Goal: Task Accomplishment & Management: Complete application form

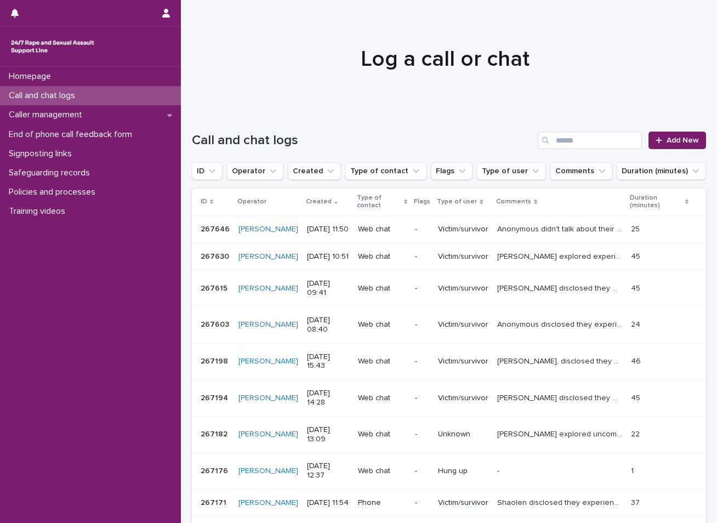
click at [53, 98] on p "Call and chat logs" at bounding box center [43, 95] width 79 height 10
click at [667, 137] on span "Add New" at bounding box center [683, 140] width 32 height 8
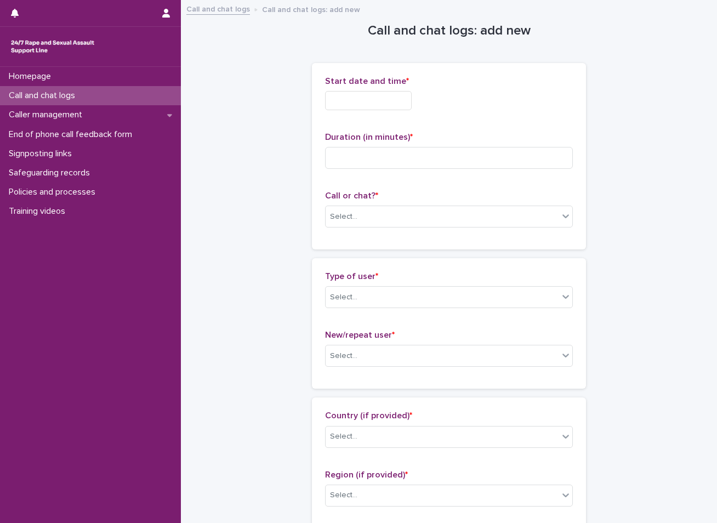
click at [394, 100] on input "text" at bounding box center [368, 100] width 87 height 19
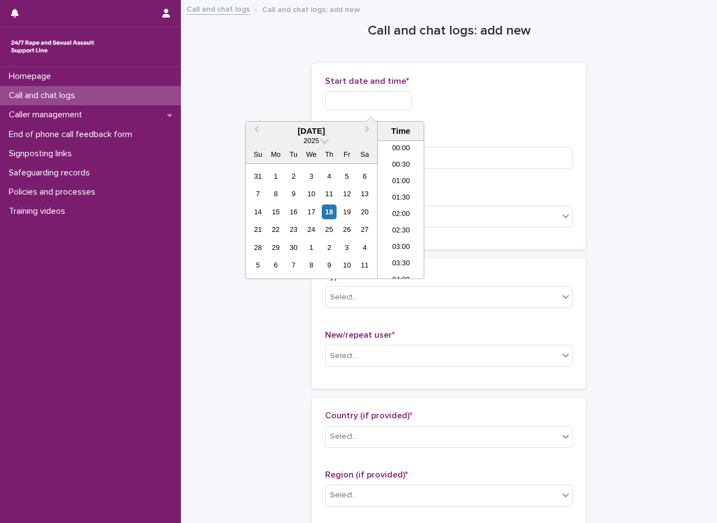
scroll to position [351, 0]
click at [332, 209] on div "18" at bounding box center [329, 211] width 15 height 15
drag, startPoint x: 332, startPoint y: 209, endPoint x: 396, endPoint y: 178, distance: 70.8
click at [396, 178] on li "11:30" at bounding box center [401, 176] width 47 height 16
click at [390, 99] on input "**********" at bounding box center [368, 100] width 87 height 19
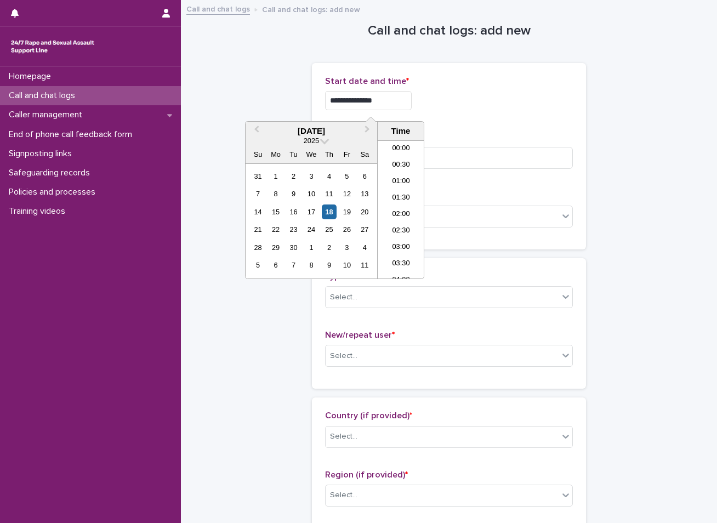
scroll to position [318, 0]
type input "**********"
drag, startPoint x: 251, startPoint y: 82, endPoint x: 250, endPoint y: 90, distance: 8.3
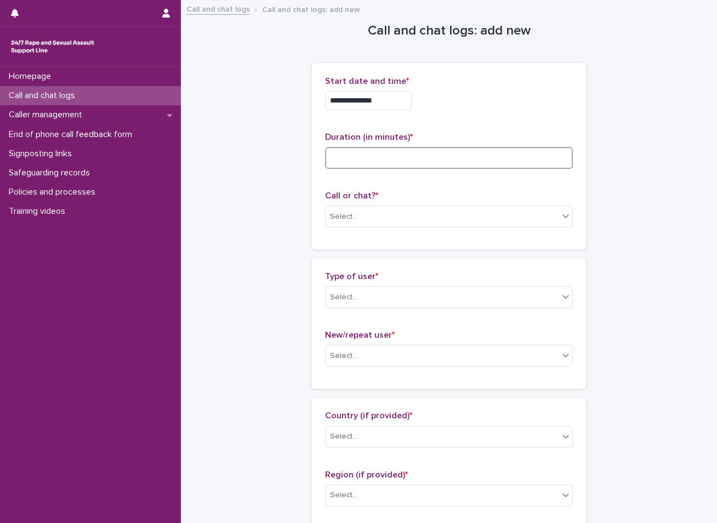
drag, startPoint x: 250, startPoint y: 90, endPoint x: 357, endPoint y: 155, distance: 125.7
click at [357, 155] on input at bounding box center [449, 158] width 248 height 22
type input "**"
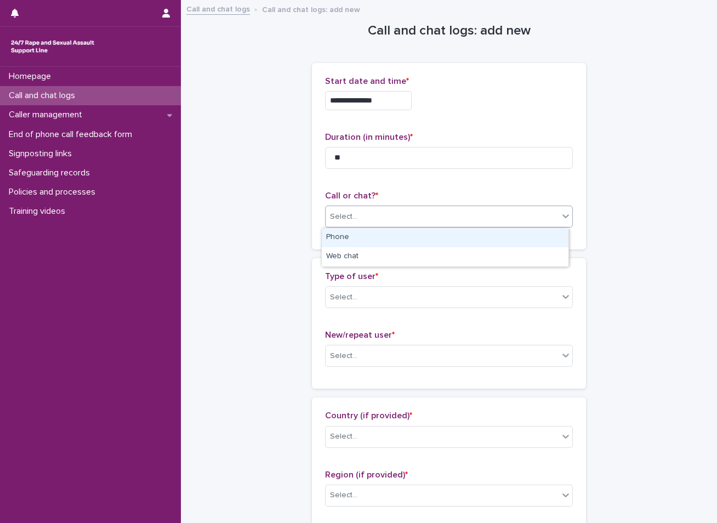
click at [367, 209] on div "Select..." at bounding box center [442, 217] width 233 height 18
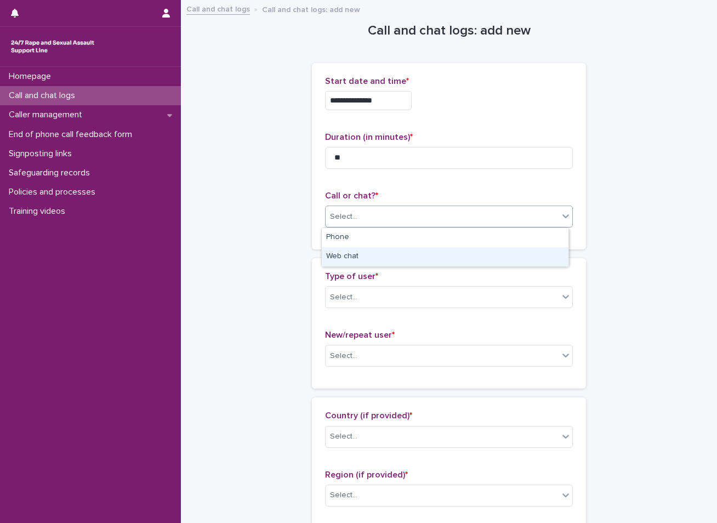
click at [347, 259] on div "Web chat" at bounding box center [445, 256] width 247 height 19
click at [347, 259] on div "Type of user * Select... New/repeat user * Select..." at bounding box center [449, 323] width 274 height 130
drag, startPoint x: 347, startPoint y: 259, endPoint x: 329, endPoint y: 267, distance: 19.4
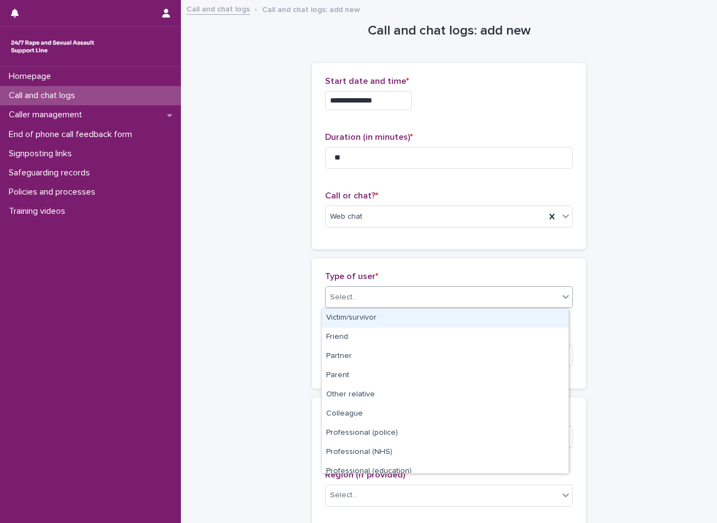
click at [351, 299] on div "Select..." at bounding box center [343, 298] width 27 height 12
click at [366, 317] on div "Victim/survivor" at bounding box center [445, 318] width 247 height 19
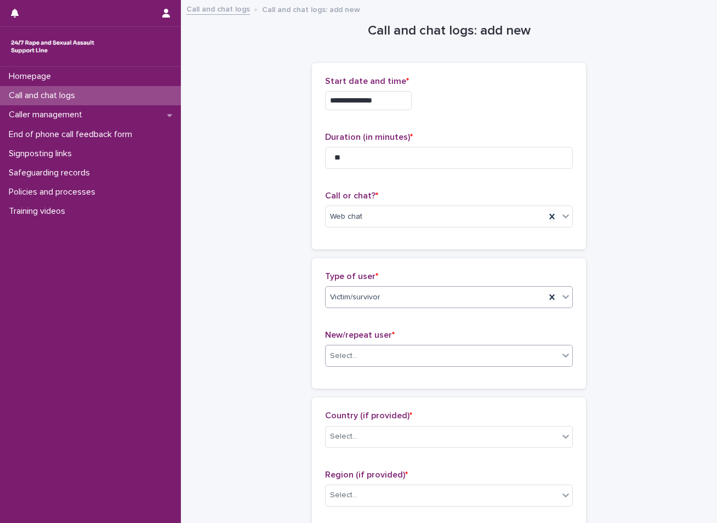
click at [349, 348] on div "Select..." at bounding box center [442, 356] width 233 height 18
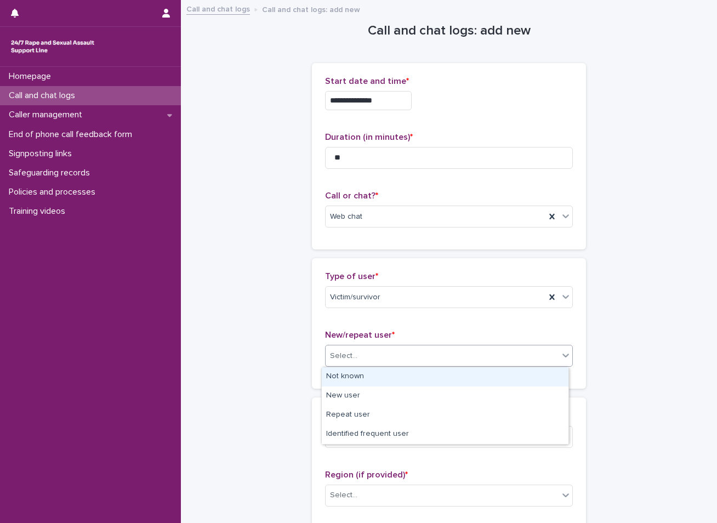
click at [343, 373] on div "Not known" at bounding box center [445, 376] width 247 height 19
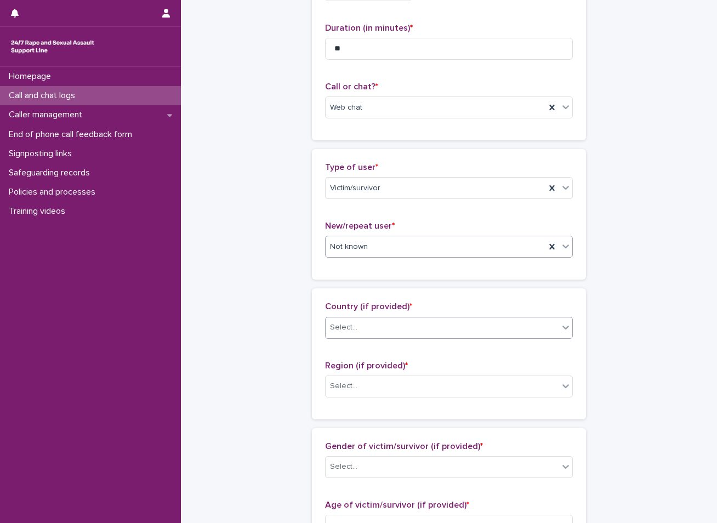
scroll to position [110, 0]
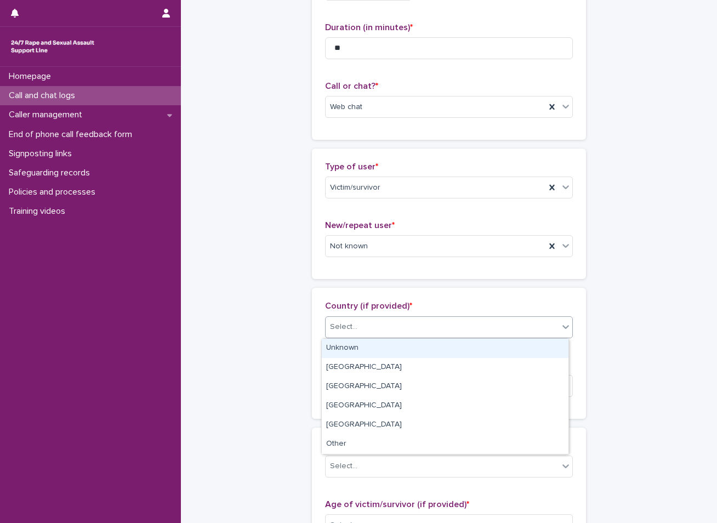
click at [338, 323] on div "Select..." at bounding box center [343, 327] width 27 height 12
click at [338, 345] on div "Unknown" at bounding box center [445, 348] width 247 height 19
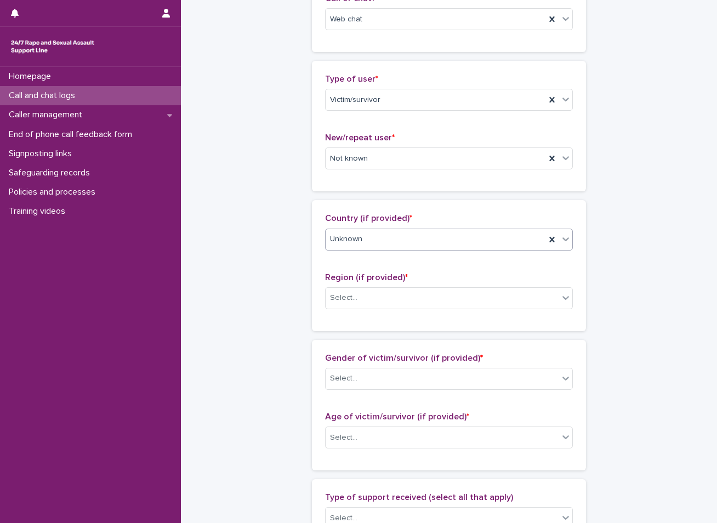
scroll to position [219, 0]
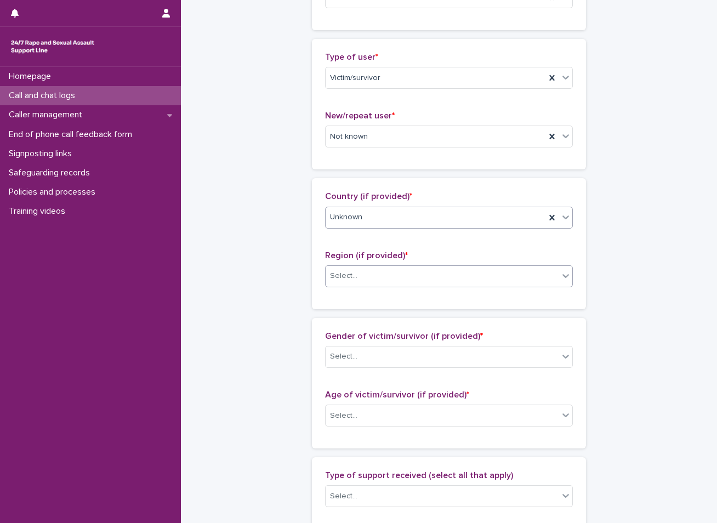
click at [341, 278] on div "Select..." at bounding box center [343, 276] width 27 height 12
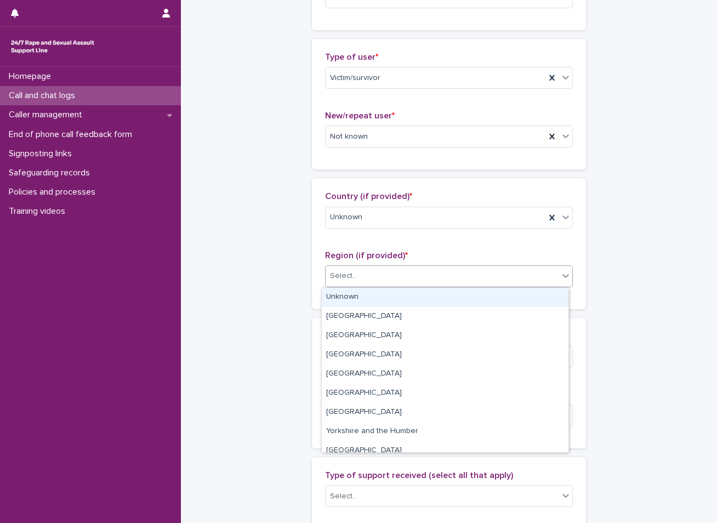
click at [339, 297] on div "Unknown" at bounding box center [445, 297] width 247 height 19
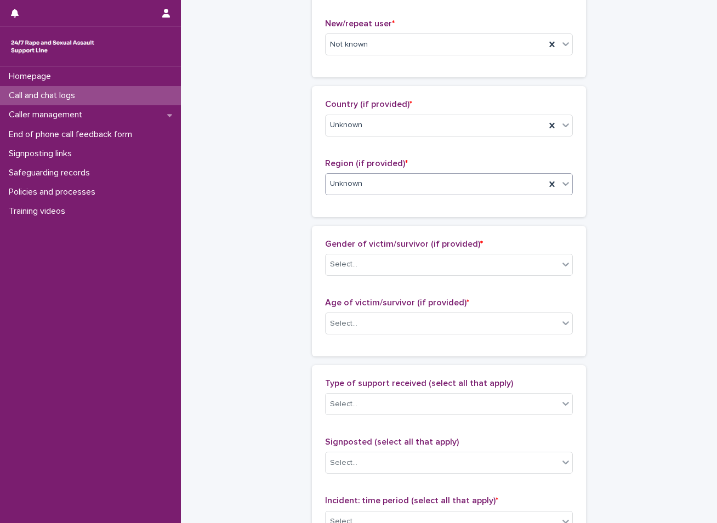
scroll to position [329, 0]
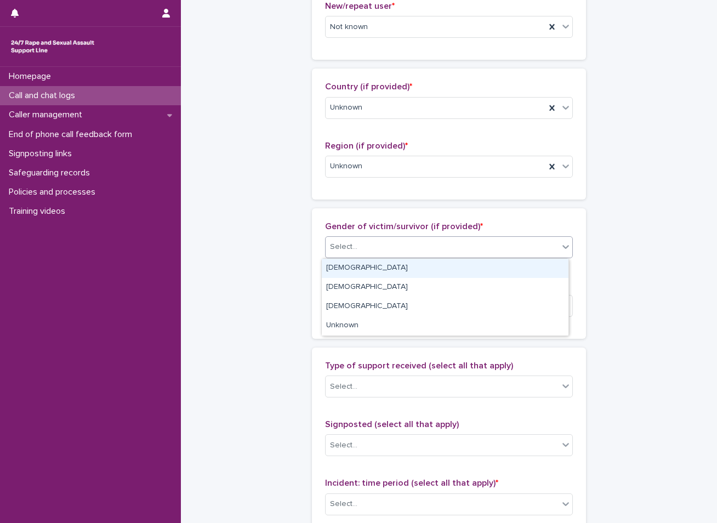
click at [349, 240] on div "Select..." at bounding box center [442, 247] width 233 height 18
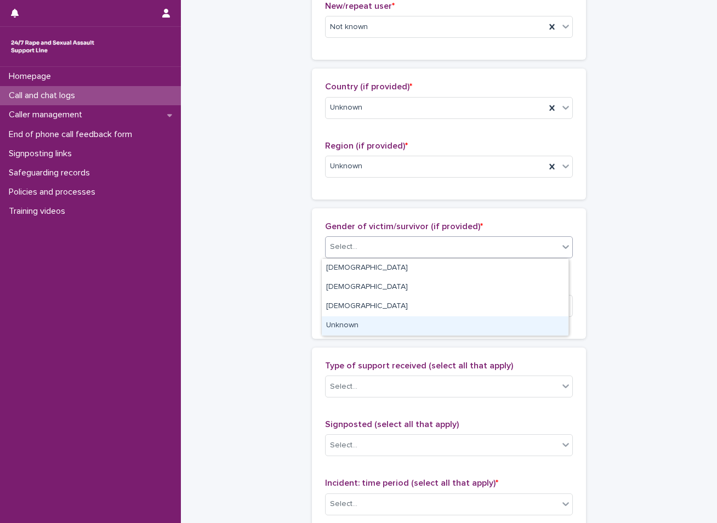
click at [352, 322] on div "Unknown" at bounding box center [445, 325] width 247 height 19
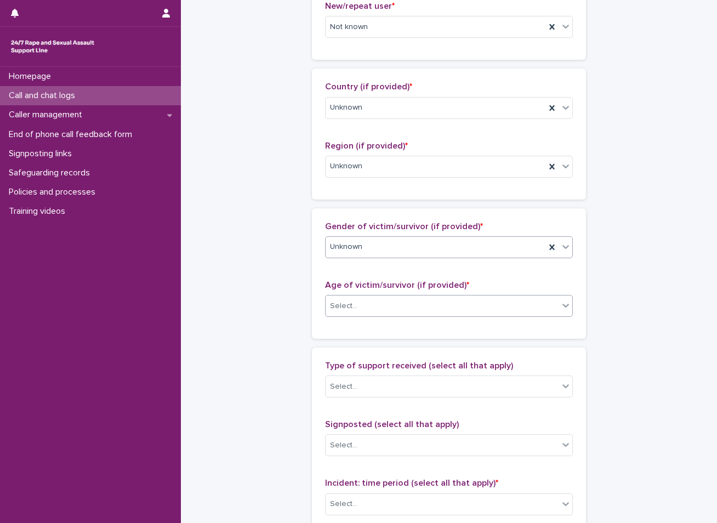
click at [358, 308] on div "Select..." at bounding box center [442, 306] width 233 height 18
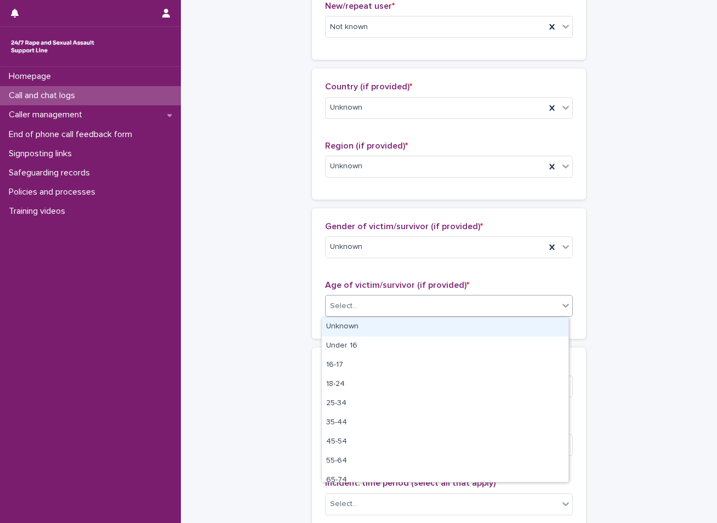
click at [354, 327] on div "Unknown" at bounding box center [445, 326] width 247 height 19
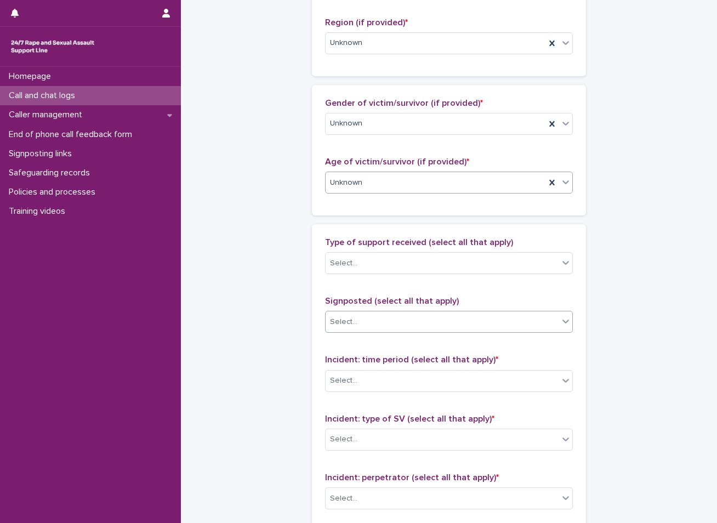
scroll to position [493, 0]
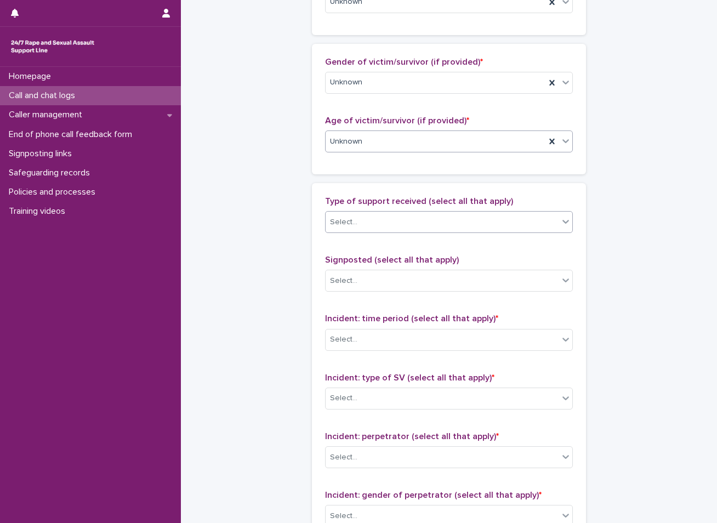
click at [356, 224] on div "Select..." at bounding box center [442, 222] width 233 height 18
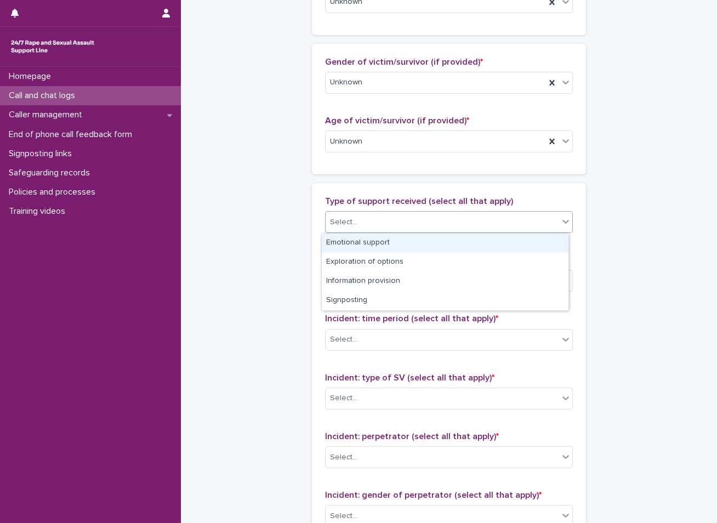
click at [350, 244] on div "Emotional support" at bounding box center [445, 242] width 247 height 19
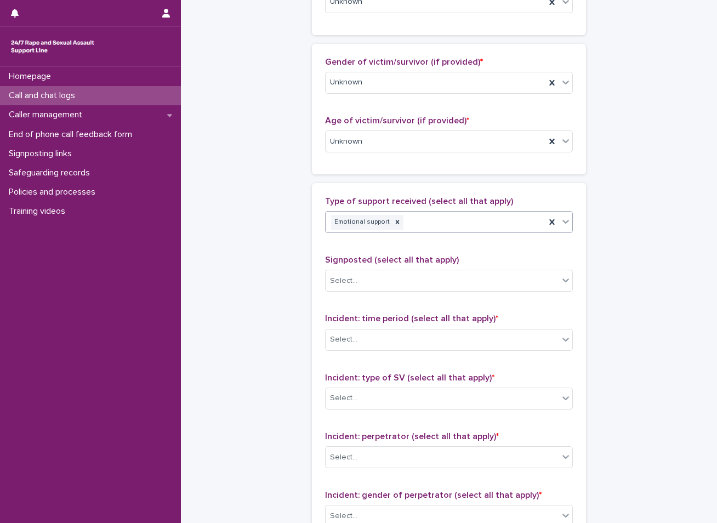
click at [421, 225] on div "Emotional support" at bounding box center [436, 222] width 220 height 19
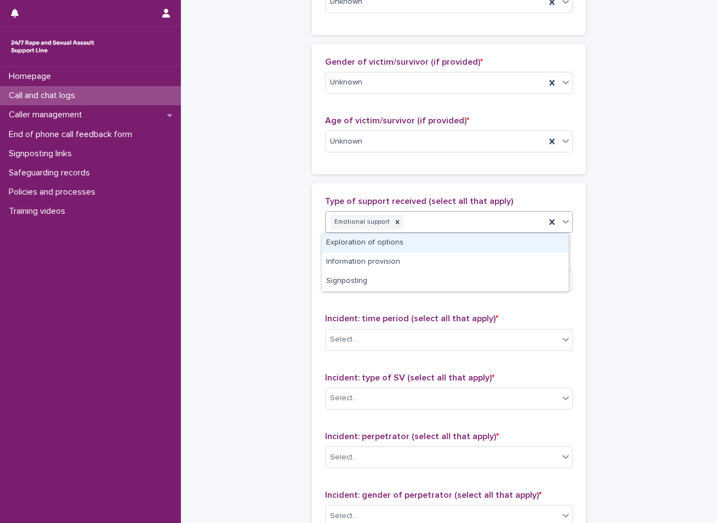
click at [396, 247] on div "Exploration of options" at bounding box center [445, 242] width 247 height 19
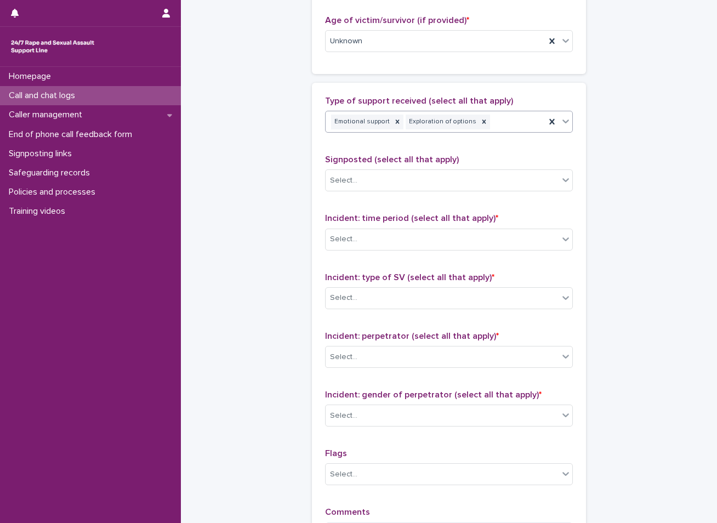
scroll to position [603, 0]
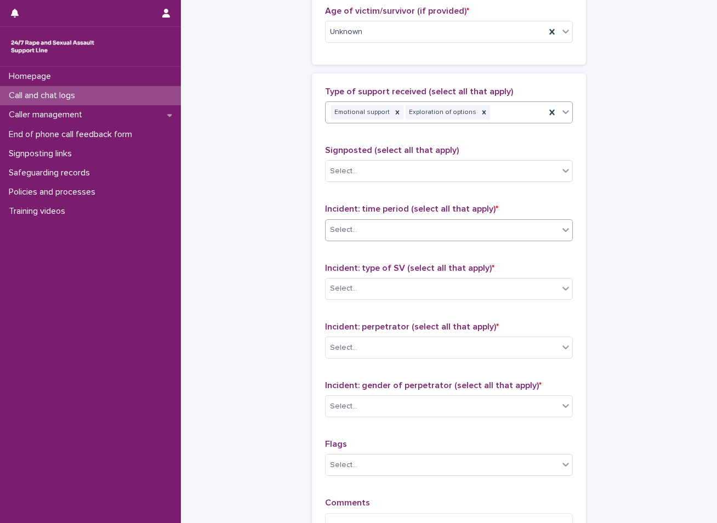
click at [360, 233] on div "Select..." at bounding box center [442, 230] width 233 height 18
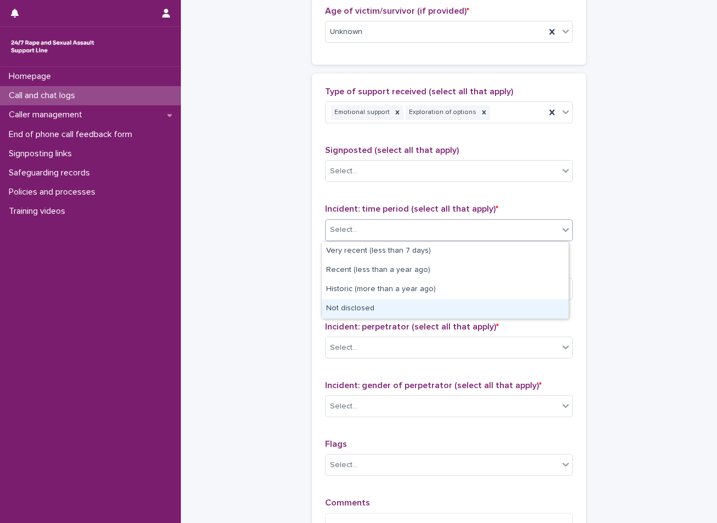
click at [354, 314] on div "Not disclosed" at bounding box center [445, 308] width 247 height 19
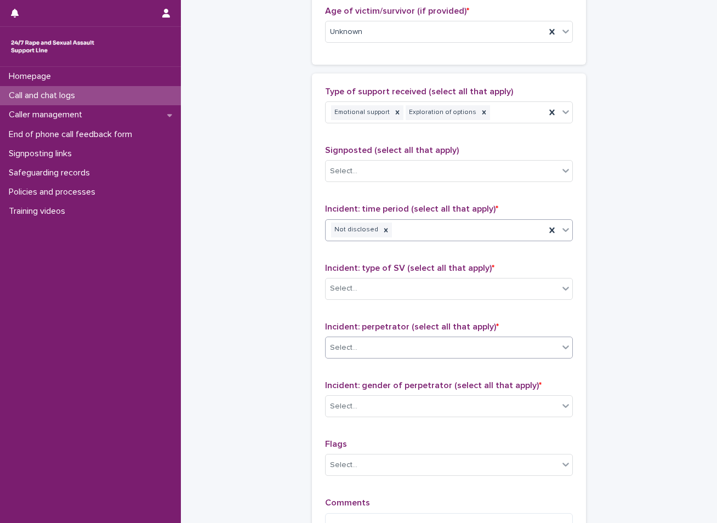
click at [355, 345] on div "Select..." at bounding box center [442, 348] width 233 height 18
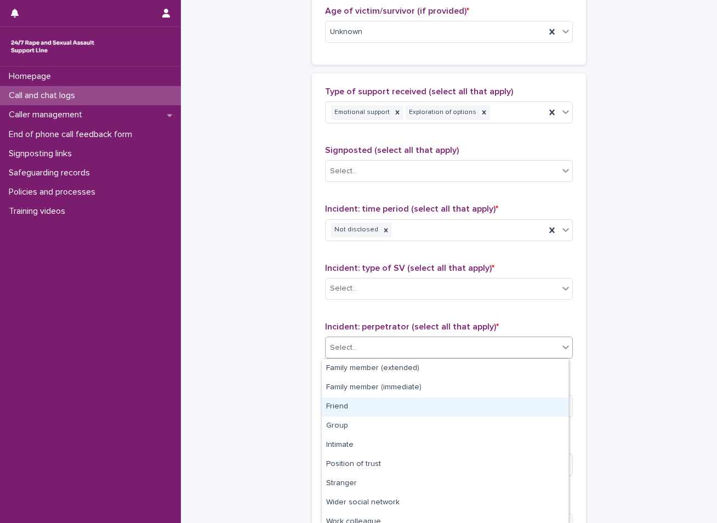
scroll to position [47, 0]
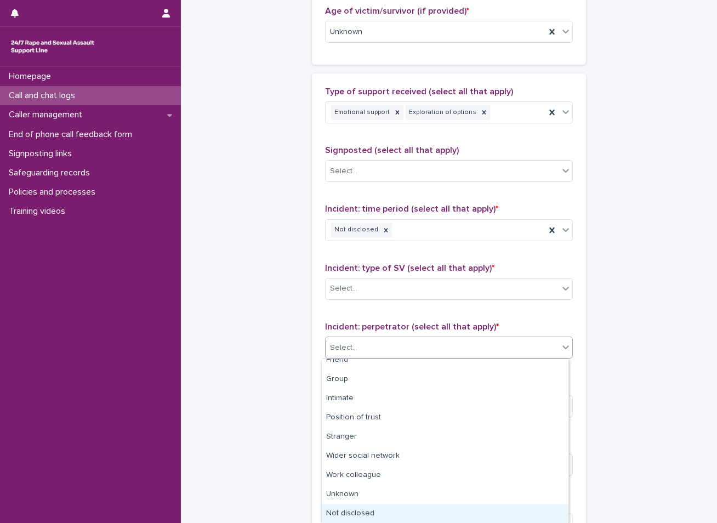
click at [363, 512] on div "Not disclosed" at bounding box center [445, 513] width 247 height 19
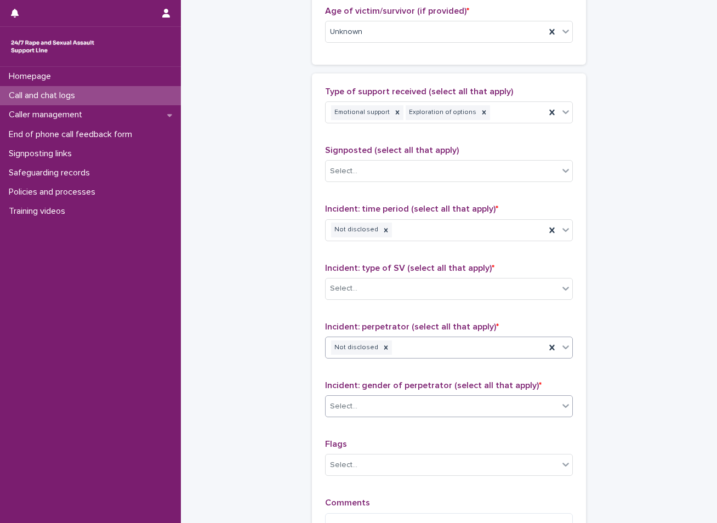
click at [371, 403] on div "Select..." at bounding box center [442, 406] width 233 height 18
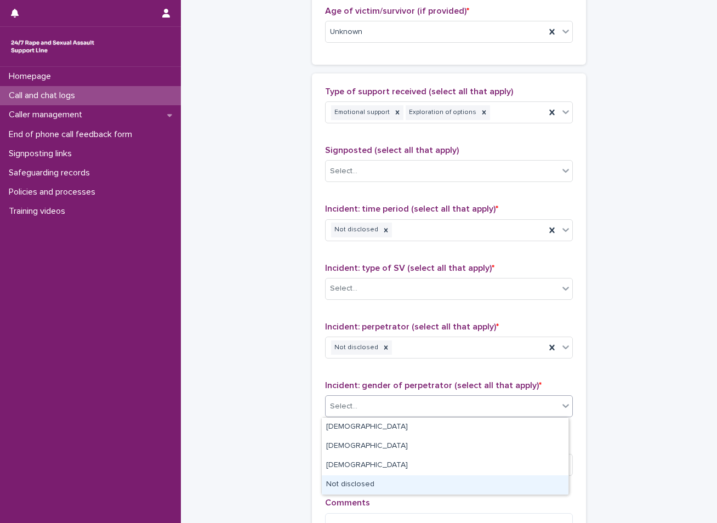
click at [359, 487] on div "Not disclosed" at bounding box center [445, 484] width 247 height 19
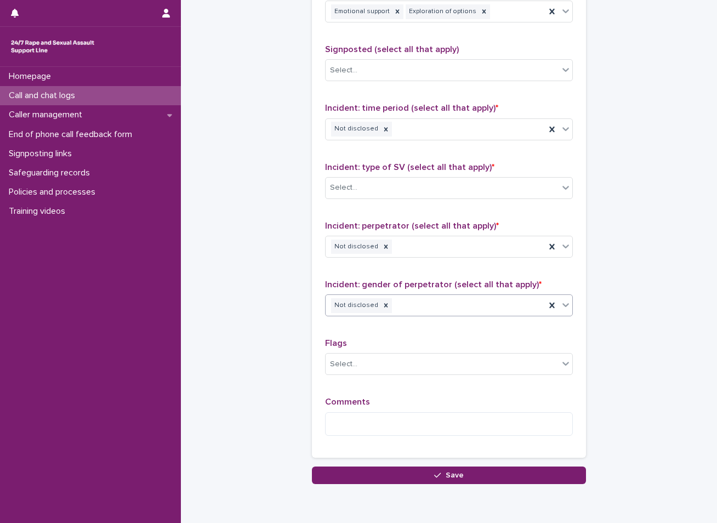
scroll to position [713, 0]
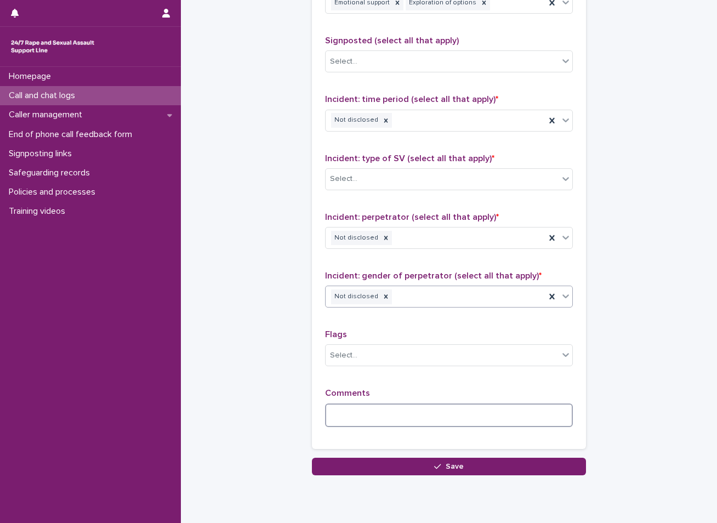
click at [361, 418] on textarea at bounding box center [449, 415] width 248 height 24
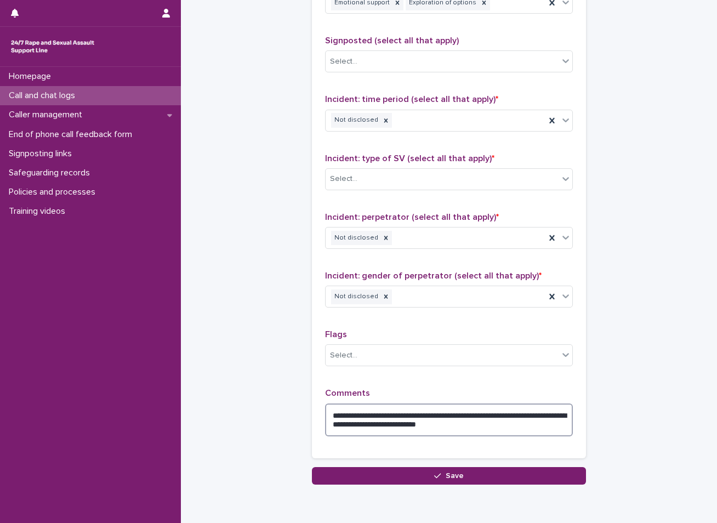
click at [523, 425] on textarea "**********" at bounding box center [449, 419] width 248 height 33
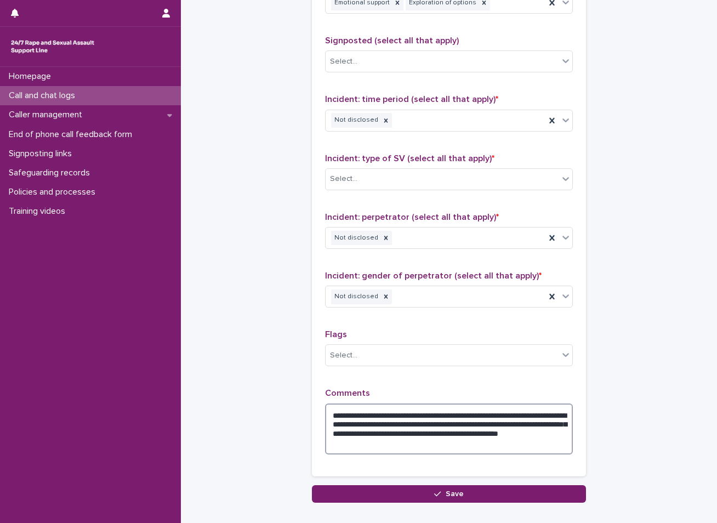
type textarea "**********"
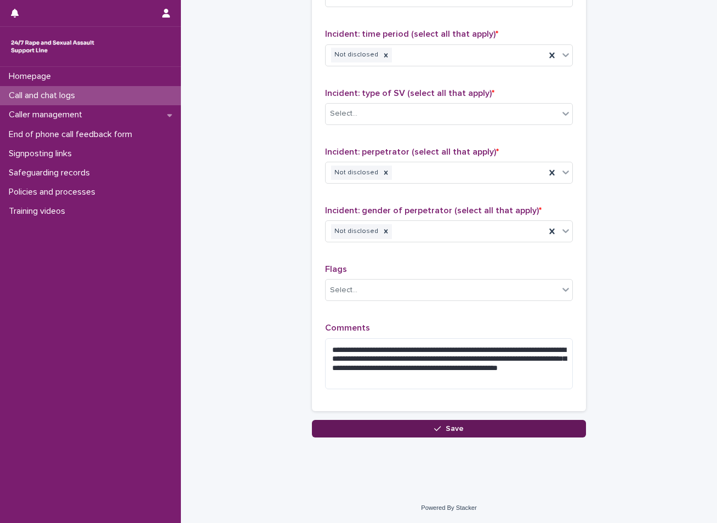
click at [466, 429] on button "Save" at bounding box center [449, 429] width 274 height 18
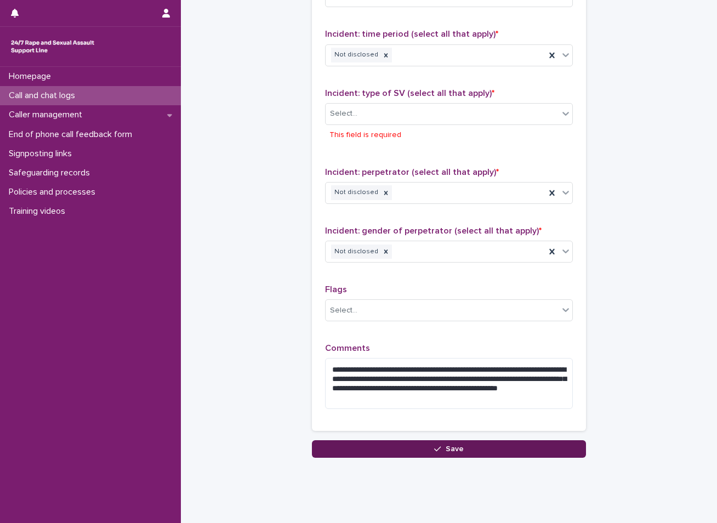
scroll to position [798, 0]
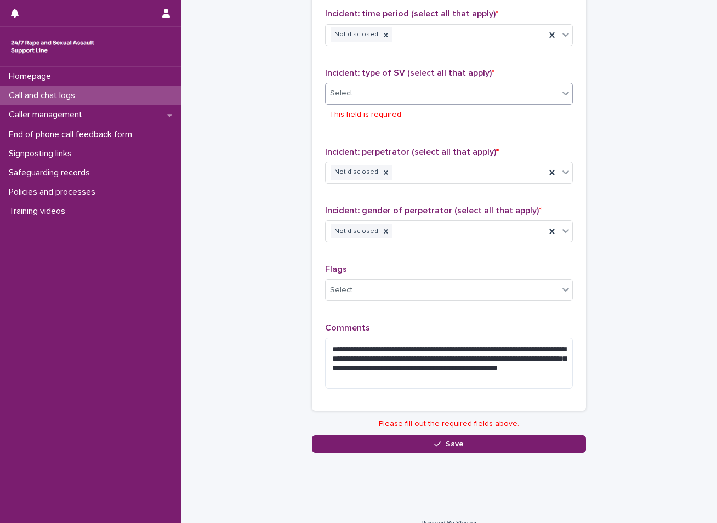
click at [402, 92] on div "Select..." at bounding box center [442, 93] width 233 height 18
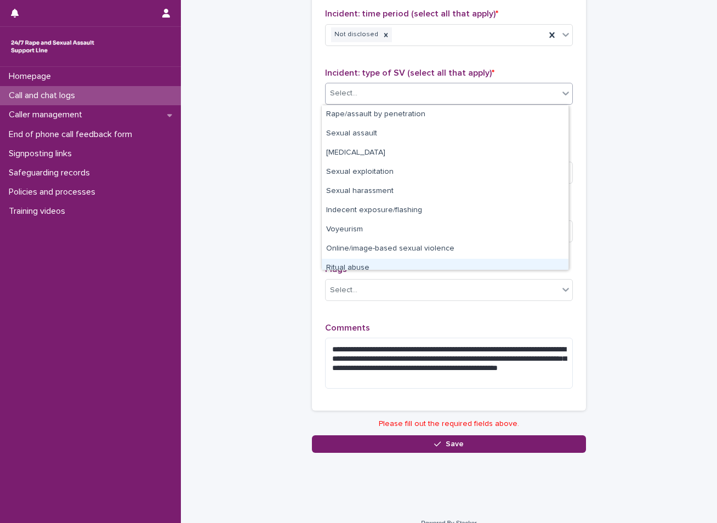
scroll to position [27, 0]
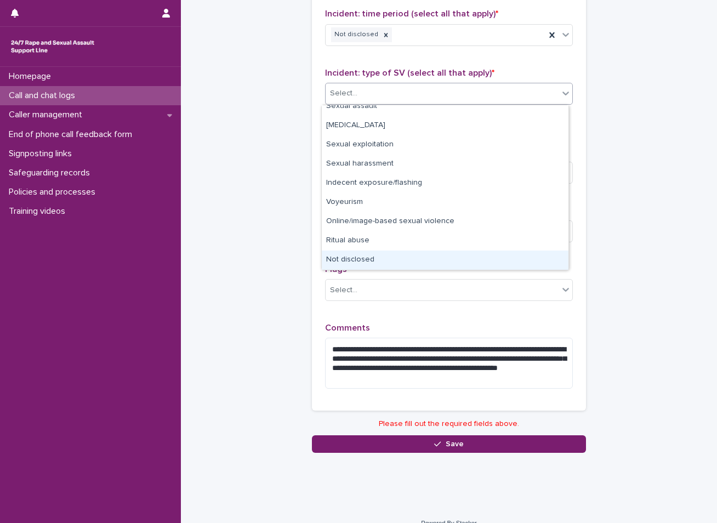
click at [372, 260] on div "Not disclosed" at bounding box center [445, 259] width 247 height 19
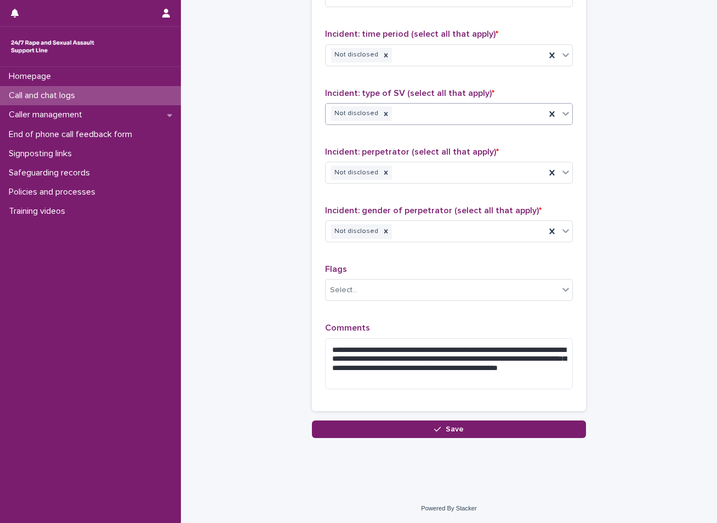
scroll to position [778, 0]
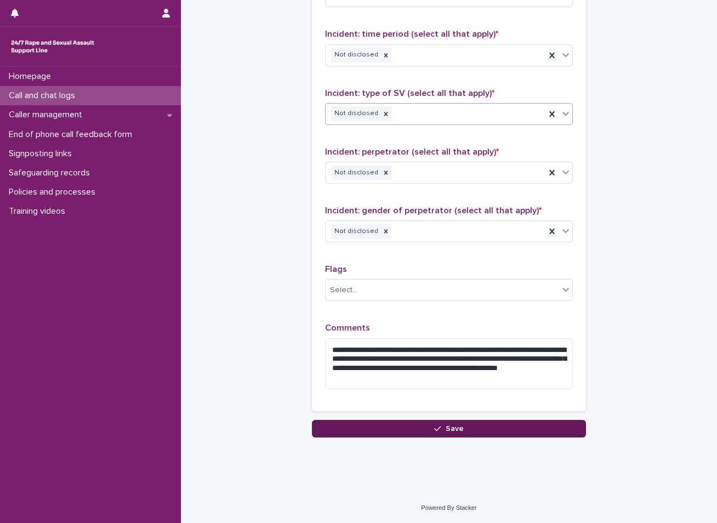
click at [377, 428] on button "Save" at bounding box center [449, 429] width 274 height 18
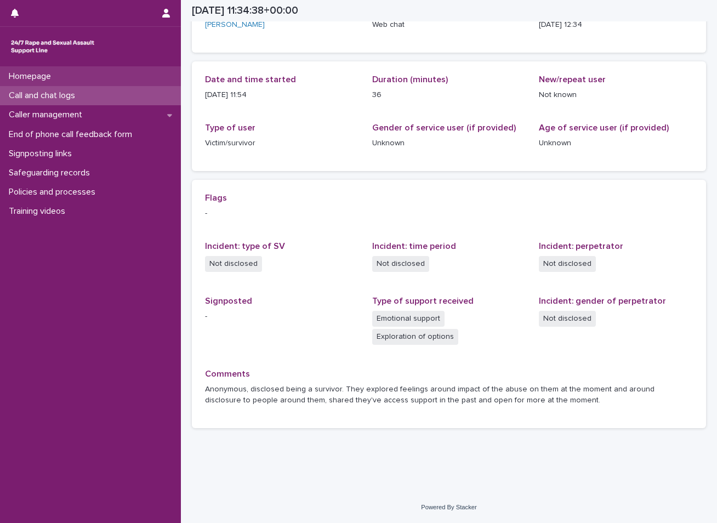
scroll to position [89, 0]
click at [90, 94] on div "Call and chat logs" at bounding box center [90, 95] width 181 height 19
